Goal: Task Accomplishment & Management: Use online tool/utility

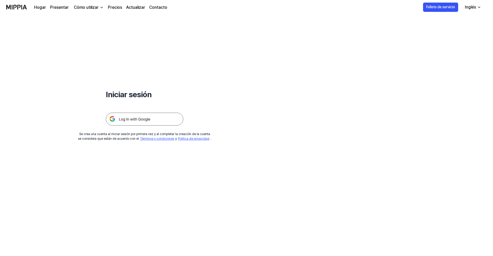
click at [138, 123] on img at bounding box center [144, 119] width 77 height 13
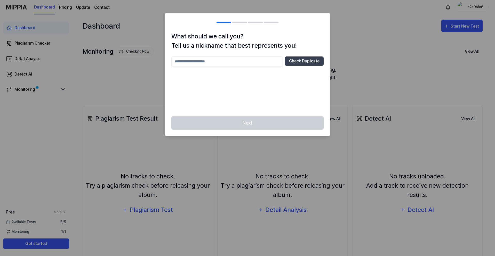
click at [222, 63] on input "text" at bounding box center [226, 62] width 111 height 10
type input "********"
click at [316, 64] on button "Check Duplicate" at bounding box center [304, 61] width 39 height 9
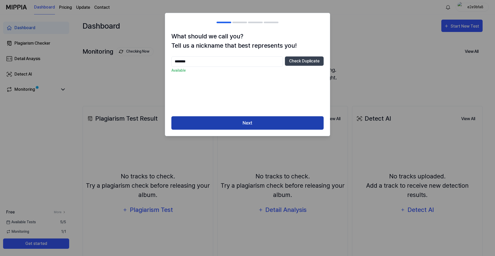
click at [243, 124] on button "Next" at bounding box center [247, 123] width 152 height 14
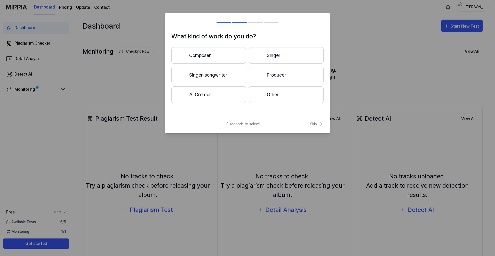
click at [282, 90] on button "Other" at bounding box center [286, 94] width 75 height 17
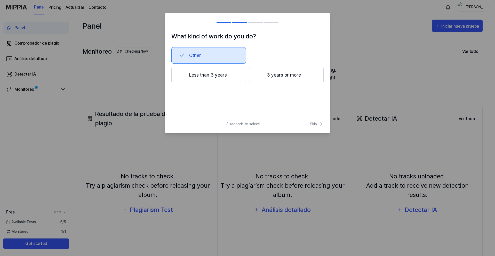
click at [209, 76] on button "Less than 3 years" at bounding box center [208, 75] width 75 height 17
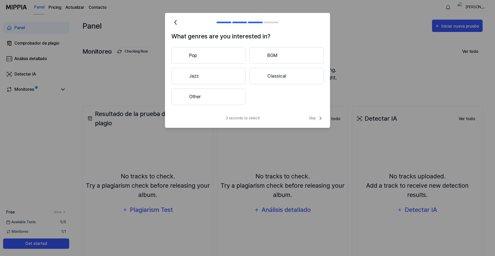
click at [206, 101] on button "Other" at bounding box center [208, 96] width 74 height 17
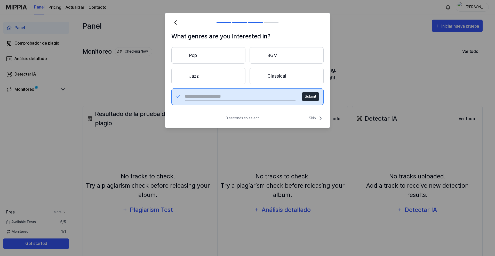
click at [218, 96] on input "text" at bounding box center [240, 97] width 111 height 8
type input "****"
click at [317, 93] on button "Submit" at bounding box center [311, 96] width 18 height 9
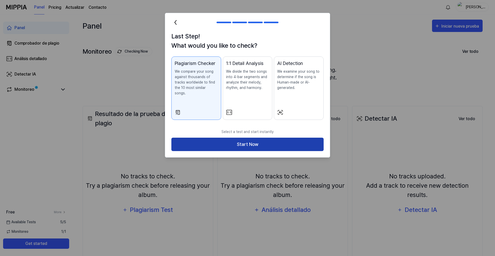
click at [263, 138] on button "Start Now" at bounding box center [247, 145] width 152 height 14
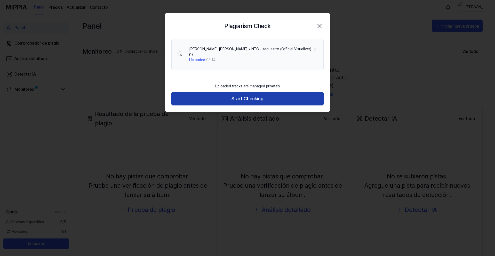
click at [267, 94] on button "Start Checking" at bounding box center [247, 99] width 152 height 14
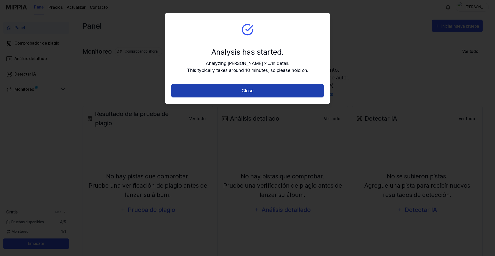
click at [229, 92] on button "Close" at bounding box center [247, 91] width 152 height 14
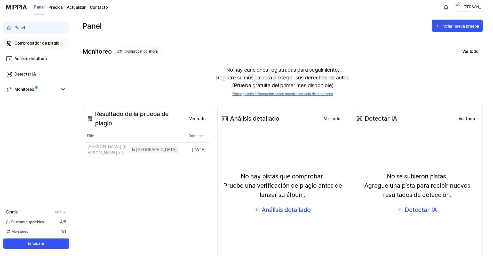
click at [34, 43] on div "Comprobador de plagio" at bounding box center [36, 43] width 45 height 6
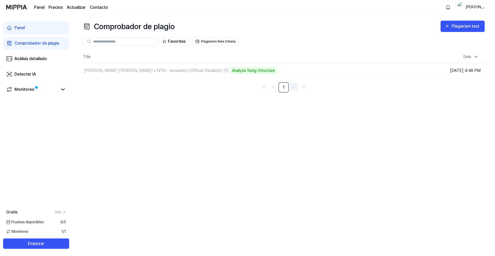
click at [292, 85] on icon "Go to next page" at bounding box center [294, 87] width 6 height 6
click at [272, 87] on icon "Go to previous page" at bounding box center [273, 87] width 6 height 6
click at [460, 28] on div "Plagiarism test" at bounding box center [466, 26] width 29 height 7
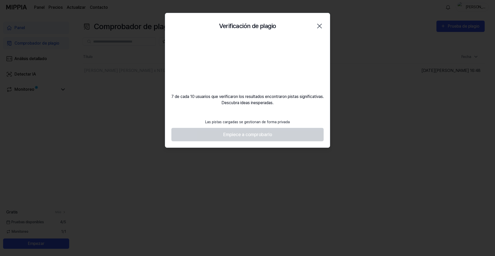
click at [145, 128] on div at bounding box center [247, 128] width 495 height 256
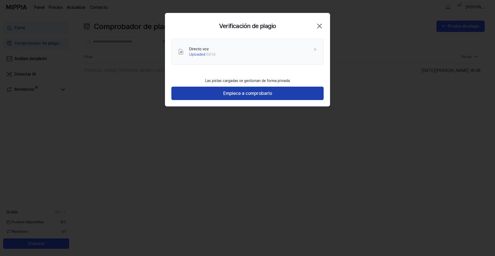
click at [228, 90] on button "Empiece a comprobarlo" at bounding box center [247, 94] width 152 height 14
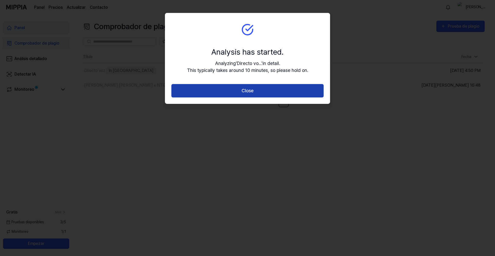
click at [213, 94] on button "Close" at bounding box center [247, 91] width 152 height 14
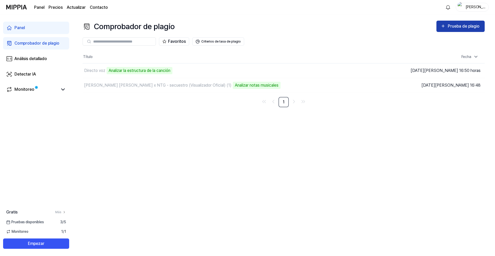
click at [467, 24] on div "Prueba de plagio" at bounding box center [464, 26] width 33 height 7
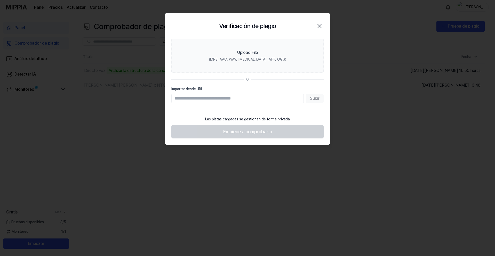
click at [320, 26] on icon "button" at bounding box center [319, 26] width 8 height 8
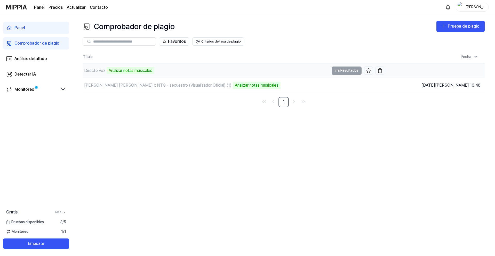
click at [342, 69] on td "Directo voz Analizar notas musicales Ir a Resultados" at bounding box center [234, 70] width 302 height 14
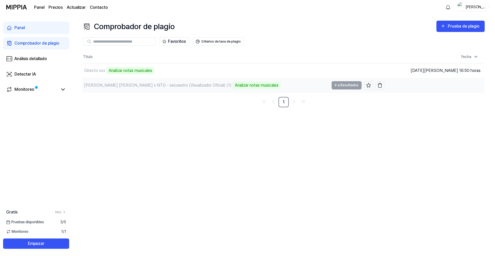
click at [342, 87] on td "[PERSON_NAME] [PERSON_NAME] x NTG - secuestro (Visualizador Oficial) (1) Analiz…" at bounding box center [234, 85] width 302 height 14
click at [284, 101] on link "1" at bounding box center [283, 102] width 10 height 10
click at [350, 84] on td "[PERSON_NAME] [PERSON_NAME] x NTG - secuestro (Visualizador Oficial) (1) Analiz…" at bounding box center [234, 85] width 302 height 14
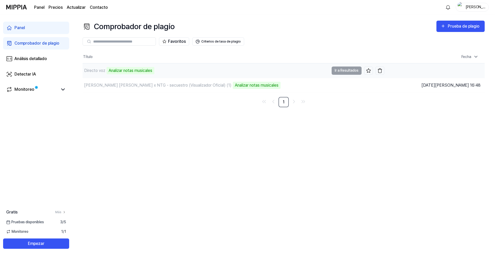
drag, startPoint x: 336, startPoint y: 70, endPoint x: 345, endPoint y: 70, distance: 8.8
click at [342, 70] on td "Directo voz Analizar notas musicales Ir a Resultados" at bounding box center [234, 70] width 302 height 14
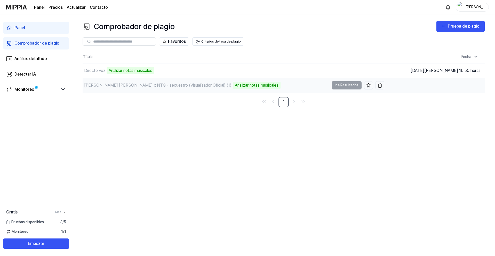
click at [113, 87] on div "[PERSON_NAME] [PERSON_NAME] x NTG - secuestro (Visualizador Oficial) (1)" at bounding box center [157, 85] width 147 height 6
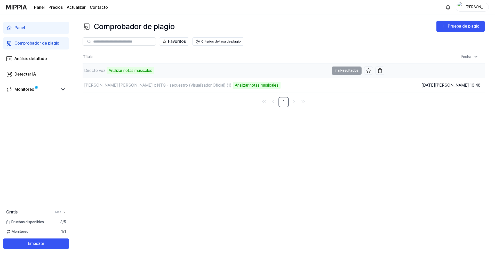
click at [98, 71] on div "Directo voz" at bounding box center [94, 71] width 21 height 6
click at [140, 73] on div "Analizar notas musicales" at bounding box center [131, 70] width 48 height 7
click at [188, 72] on div "Directo voz Analizar notas musicales" at bounding box center [206, 70] width 246 height 14
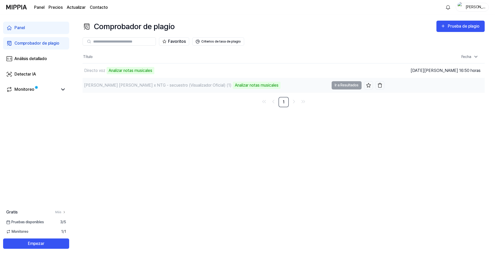
click at [239, 87] on div "Analizar notas musicales" at bounding box center [257, 85] width 48 height 7
click at [472, 81] on td "[DATE][PERSON_NAME] 16:48" at bounding box center [434, 85] width 101 height 15
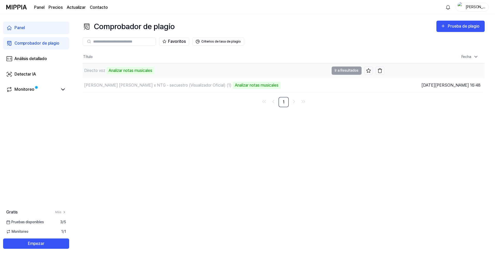
click at [466, 70] on td "[DATE][PERSON_NAME] 16:50 horas" at bounding box center [434, 70] width 101 height 15
click at [27, 41] on div "Comprobador de plagio" at bounding box center [36, 43] width 45 height 6
click at [130, 70] on div "Analizar notas musicales" at bounding box center [131, 70] width 48 height 7
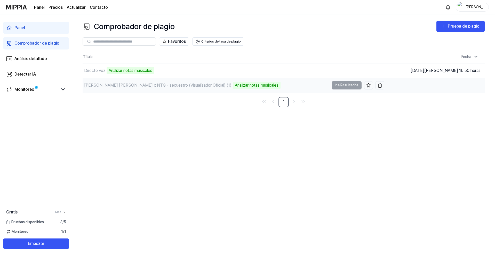
click at [243, 86] on div "Analizar notas musicales" at bounding box center [257, 85] width 48 height 7
click at [295, 102] on icon "Go to next page" at bounding box center [294, 102] width 6 height 6
click at [305, 100] on icon "Go to last page" at bounding box center [303, 102] width 6 height 6
click at [269, 101] on link "Go to previous page" at bounding box center [273, 102] width 8 height 8
click at [38, 61] on div "Análisis detallado" at bounding box center [30, 59] width 33 height 6
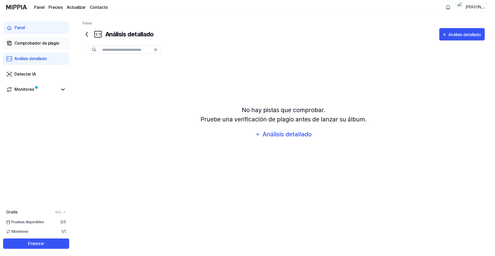
click at [43, 41] on div "Comprobador de plagio" at bounding box center [36, 43] width 45 height 6
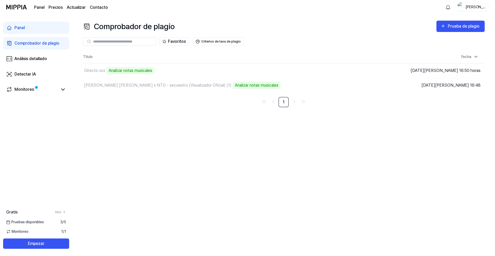
drag, startPoint x: 115, startPoint y: 69, endPoint x: 91, endPoint y: 147, distance: 81.0
click at [91, 153] on div "Comprobador de plagio Prueba de plagio Comprobador de plagio Análisis detallado…" at bounding box center [283, 135] width 423 height 242
click at [113, 41] on input "text" at bounding box center [122, 41] width 59 height 5
click at [20, 90] on div "Monitoreo" at bounding box center [24, 89] width 20 height 6
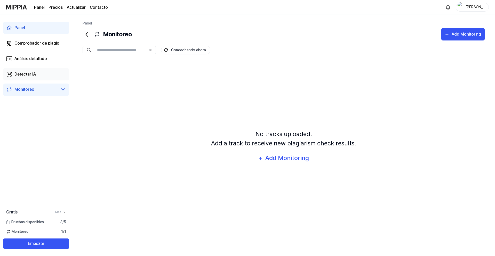
click at [13, 72] on link "Detectar IA" at bounding box center [36, 74] width 66 height 12
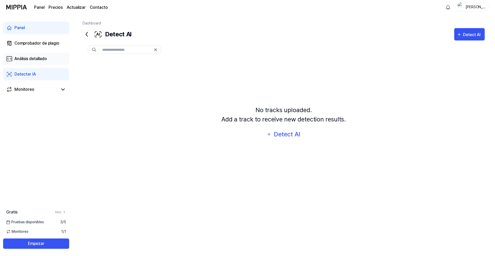
click at [37, 61] on div "Análisis detallado" at bounding box center [30, 59] width 33 height 6
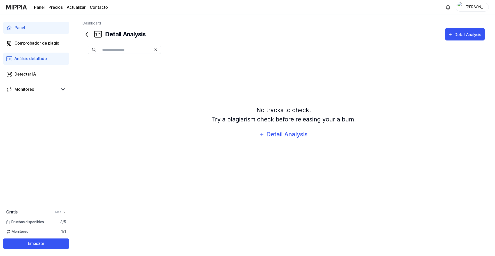
click at [97, 34] on icon at bounding box center [98, 34] width 8 height 8
click at [115, 50] on input "text" at bounding box center [126, 49] width 49 height 5
type input "*"
click at [20, 41] on div "Comprobador de plagio" at bounding box center [36, 43] width 45 height 6
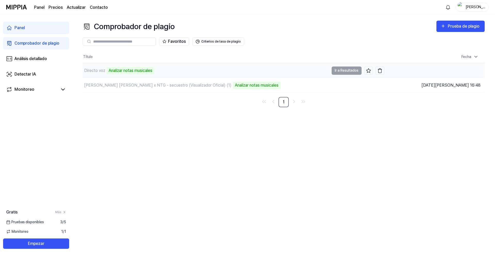
click at [90, 69] on div "Directo voz" at bounding box center [94, 71] width 21 height 6
